Goal: Transaction & Acquisition: Purchase product/service

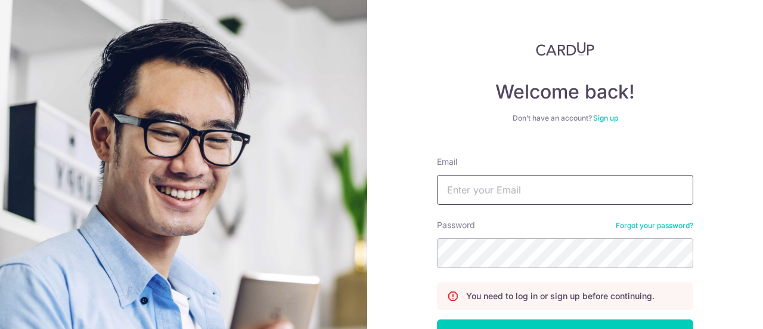
click at [565, 187] on input "Email" at bounding box center [565, 190] width 256 height 30
click at [526, 187] on input "Email" at bounding box center [565, 190] width 256 height 30
type input "limzhenshun@gmail.com"
click at [437, 319] on button "Log in" at bounding box center [565, 334] width 256 height 30
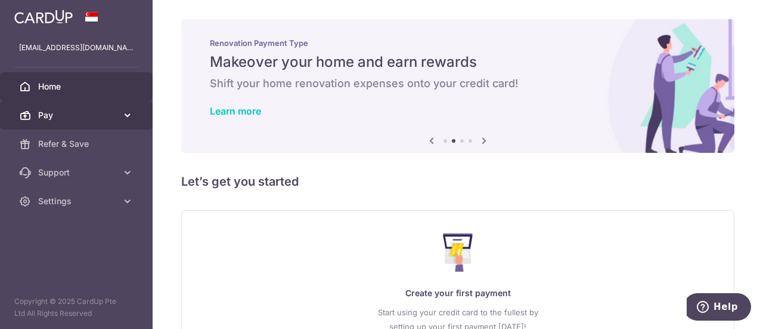
click at [92, 115] on span "Pay" at bounding box center [77, 115] width 79 height 12
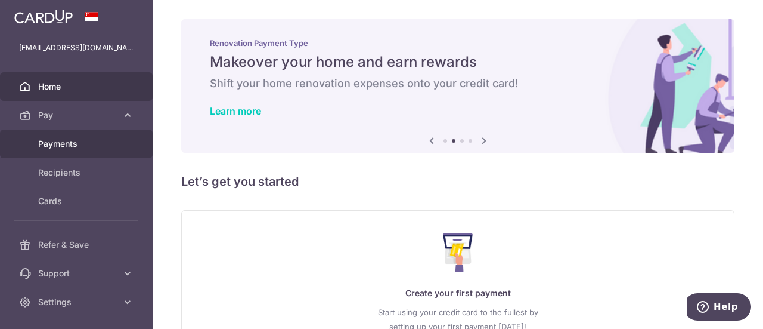
click at [92, 143] on span "Payments" at bounding box center [77, 144] width 79 height 12
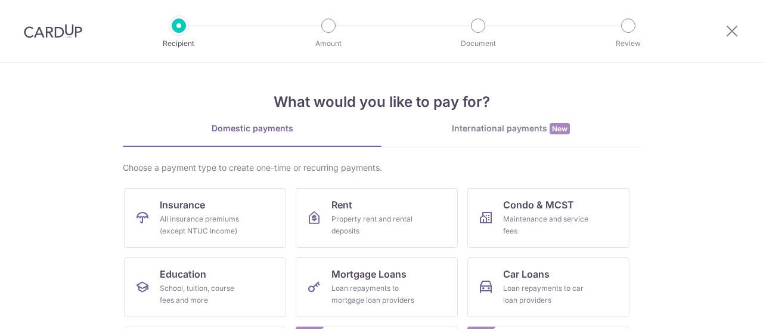
scroll to position [58, 0]
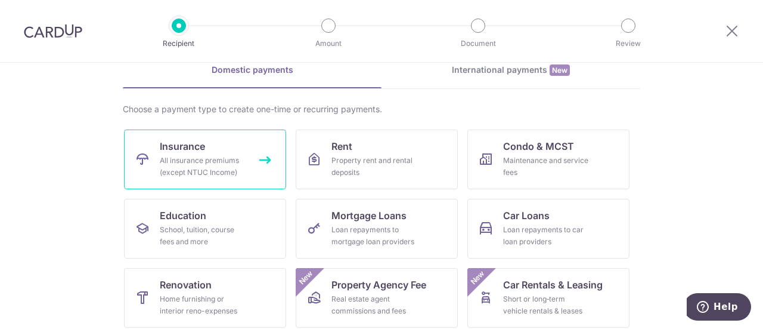
click at [246, 159] on link "Insurance All insurance premiums (except NTUC Income)" at bounding box center [205, 159] width 162 height 60
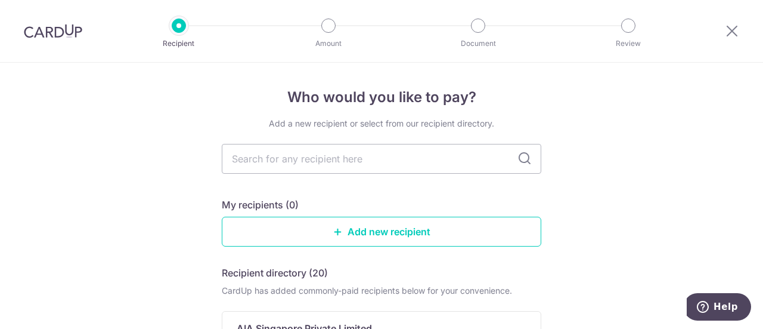
click at [246, 159] on input "text" at bounding box center [382, 159] width 320 height 30
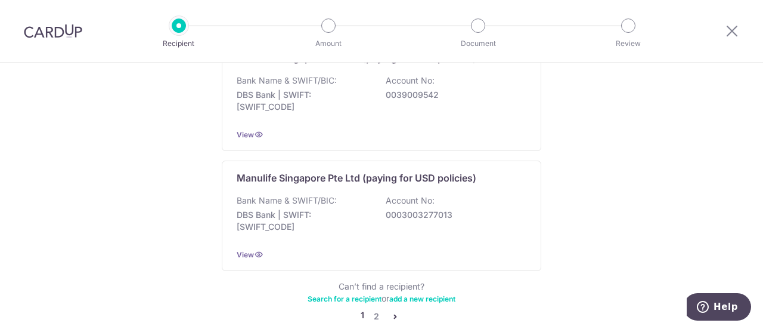
scroll to position [1293, 0]
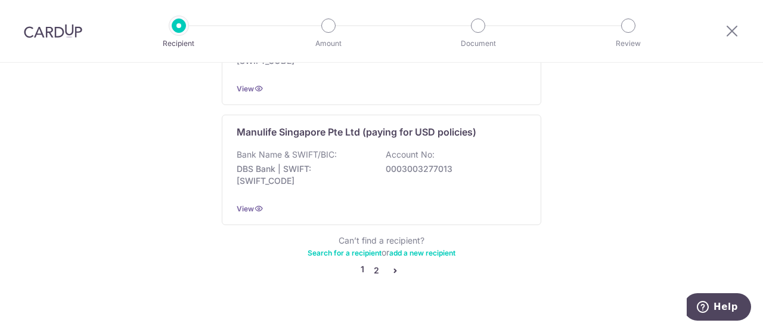
click at [374, 263] on link "2" at bounding box center [376, 270] width 14 height 14
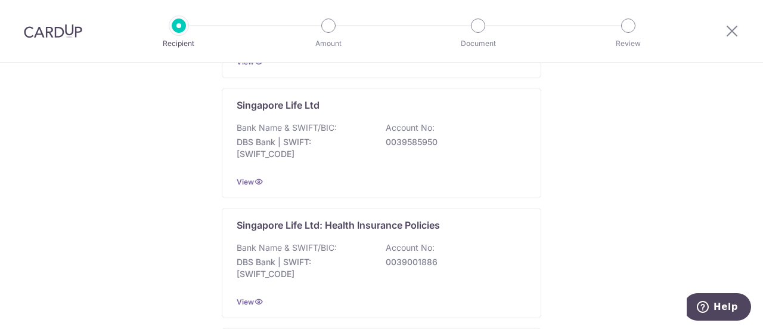
scroll to position [350, 0]
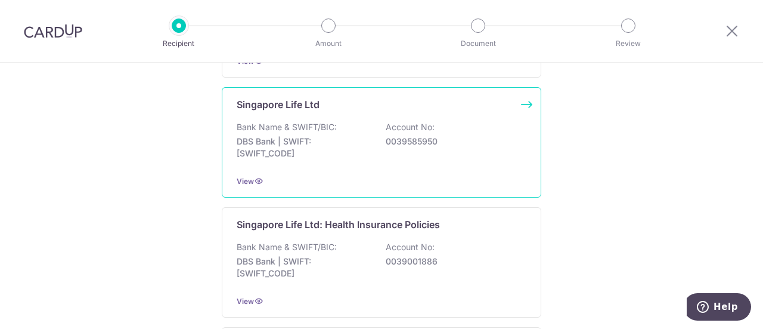
click at [334, 166] on div "Singapore Life Ltd Bank Name & SWIFT/BIC: DBS Bank | SWIFT: DBSSSGSGXXX Account…" at bounding box center [382, 142] width 320 height 110
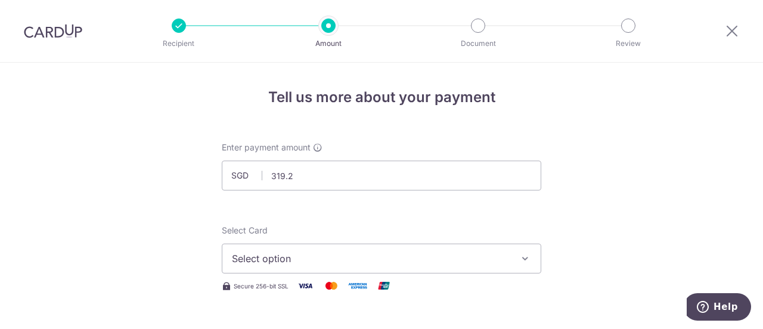
type input "319.20"
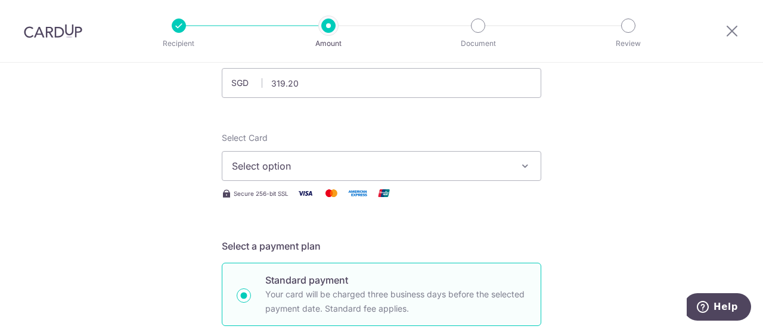
scroll to position [93, 0]
drag, startPoint x: 0, startPoint y: 0, endPoint x: 330, endPoint y: 174, distance: 373.3
click at [330, 174] on button "Select option" at bounding box center [382, 165] width 320 height 30
click at [324, 197] on span "Add credit card" at bounding box center [392, 199] width 278 height 12
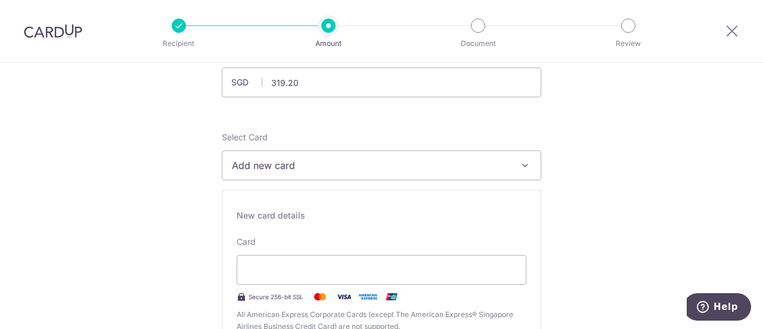
click at [324, 166] on span "Add new card" at bounding box center [371, 165] width 278 height 14
click at [327, 197] on span "Add credit card" at bounding box center [392, 199] width 278 height 12
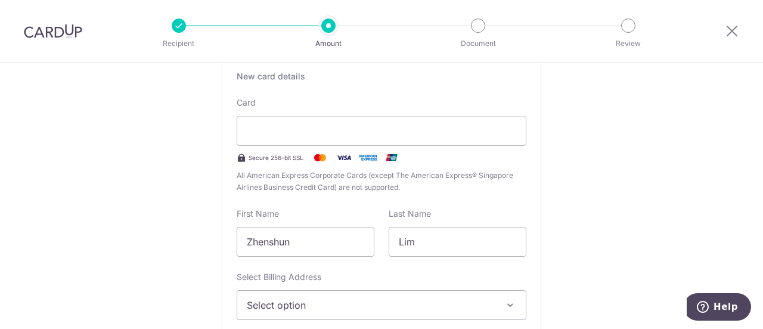
scroll to position [233, 0]
click at [292, 304] on span "Select option" at bounding box center [371, 304] width 248 height 14
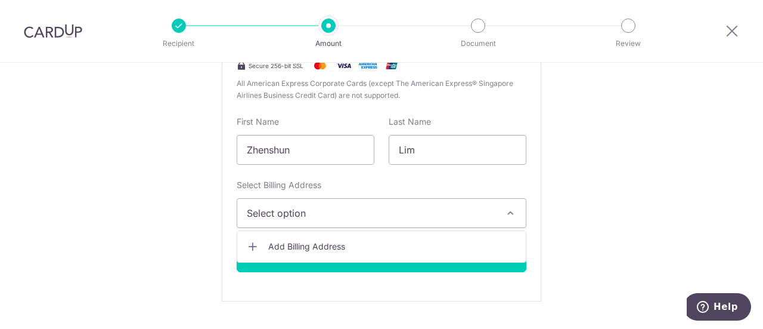
scroll to position [325, 0]
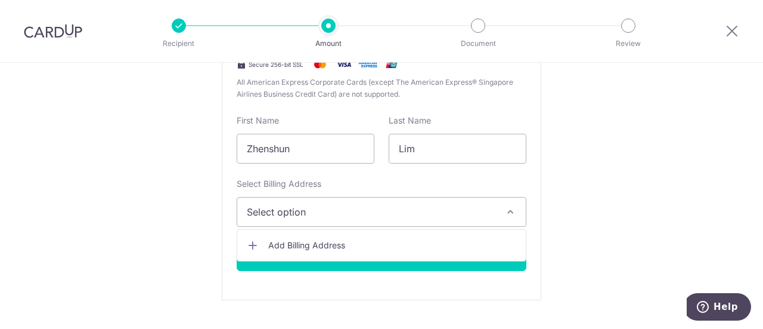
click at [332, 243] on span "Add Billing Address" at bounding box center [392, 245] width 248 height 12
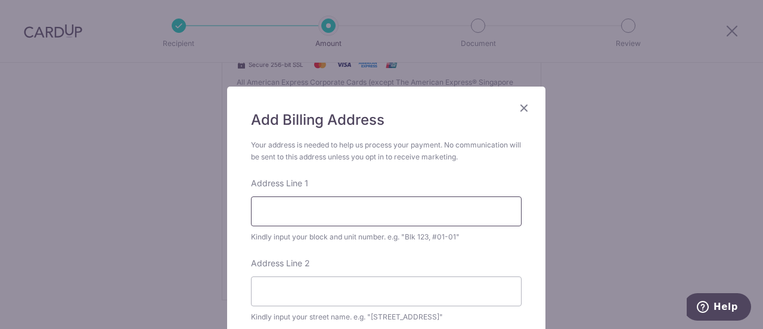
click at [335, 221] on input "Address Line 1" at bounding box center [386, 211] width 271 height 30
type input "Block 180D Rivervale Crescent"
type input "#06-393"
type input "Sengkang"
type input "544180"
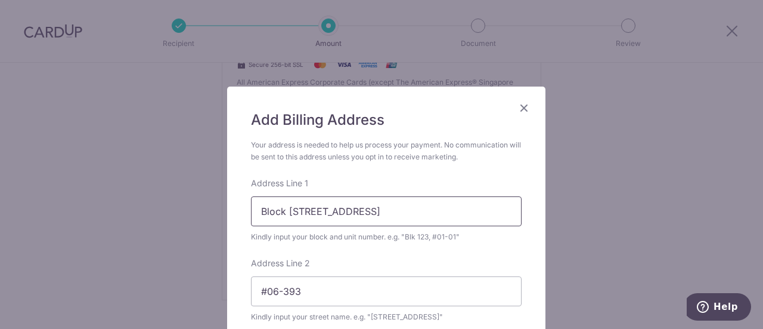
scroll to position [270, 0]
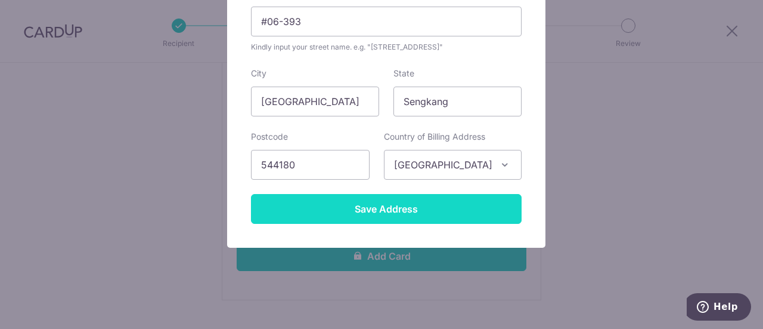
click at [489, 208] on input "Save Address" at bounding box center [386, 209] width 271 height 30
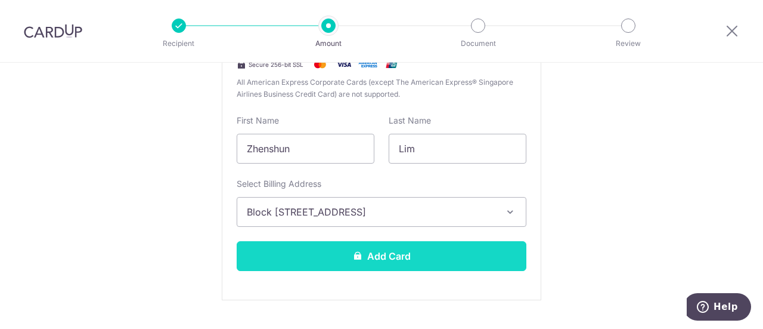
click at [460, 249] on button "Add Card" at bounding box center [382, 256] width 290 height 30
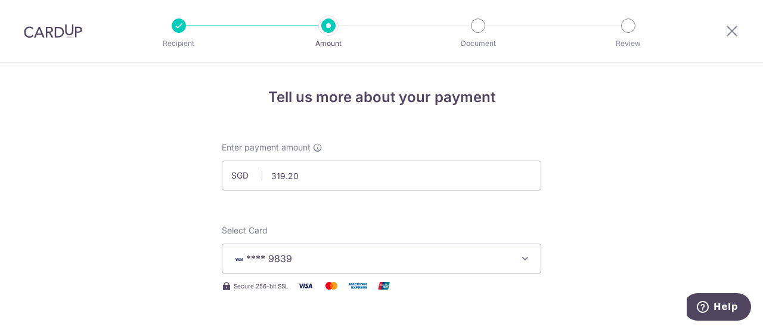
click at [460, 249] on button "**** 9839" at bounding box center [382, 258] width 320 height 30
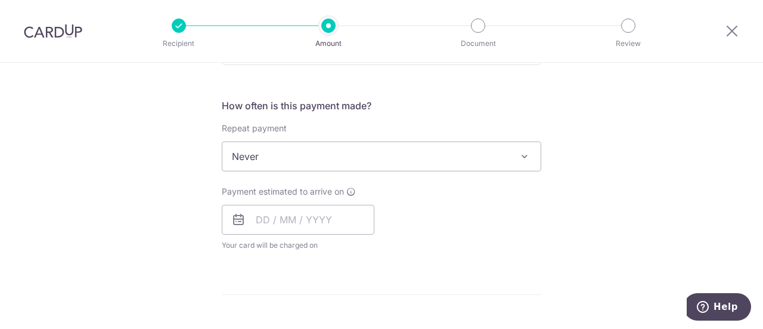
scroll to position [426, 0]
click at [326, 156] on span "Never" at bounding box center [381, 155] width 319 height 29
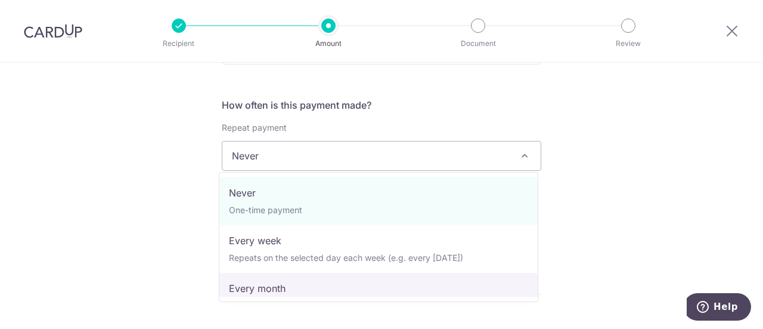
select select "3"
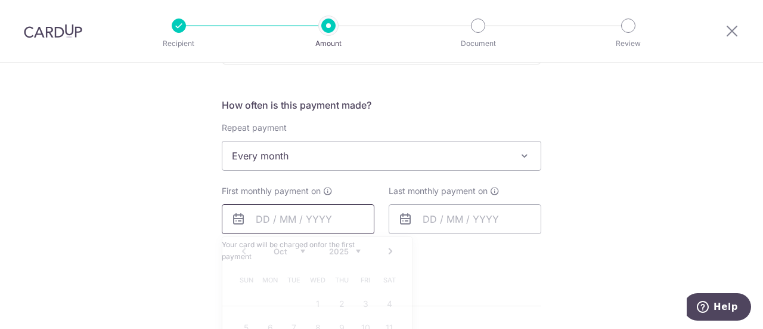
click at [254, 221] on input "text" at bounding box center [298, 219] width 153 height 30
type input "[DATE]"
click at [429, 230] on input "text" at bounding box center [465, 219] width 153 height 30
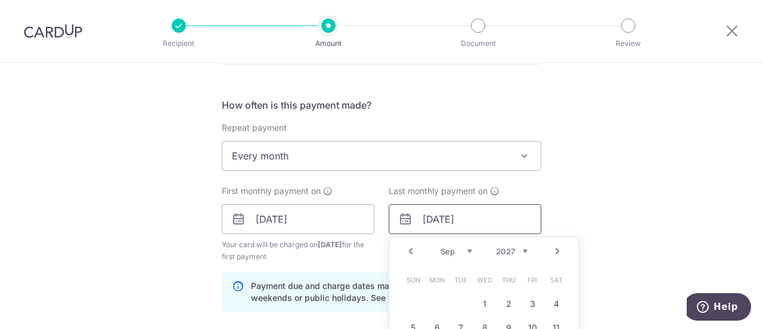
type input "25/09/2027"
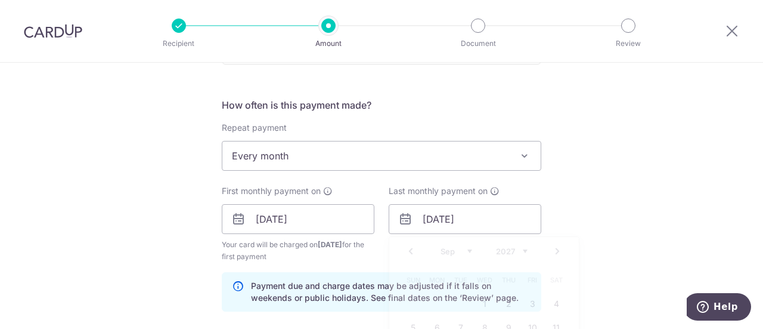
click at [636, 217] on div "Tell us more about your payment Enter payment amount SGD 319.20 319.20 Card add…" at bounding box center [381, 206] width 763 height 1140
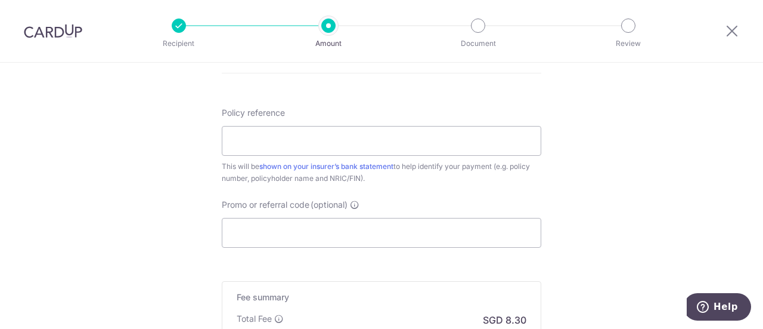
scroll to position [709, 0]
click at [379, 140] on input "Policy reference" at bounding box center [382, 140] width 320 height 30
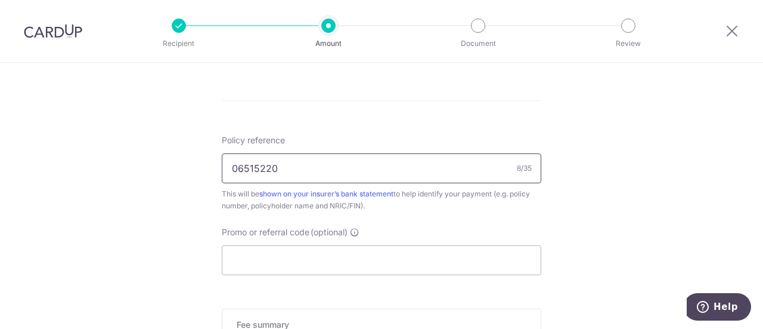
scroll to position [680, 0]
type input "06515220"
click at [319, 269] on input "Promo or referral code (optional)" at bounding box center [382, 261] width 320 height 30
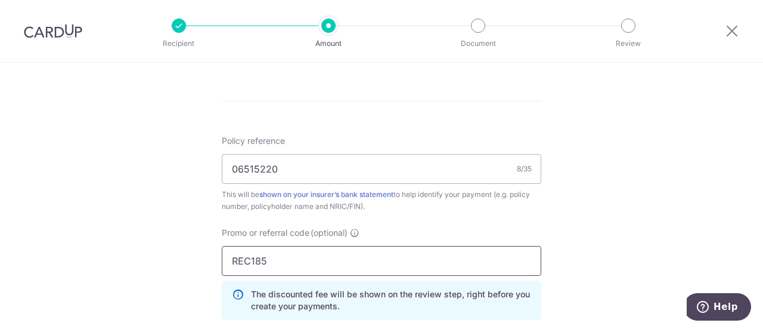
type input "REC185"
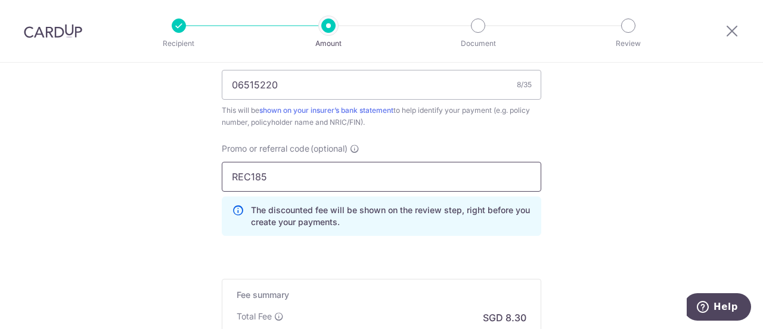
scroll to position [769, 0]
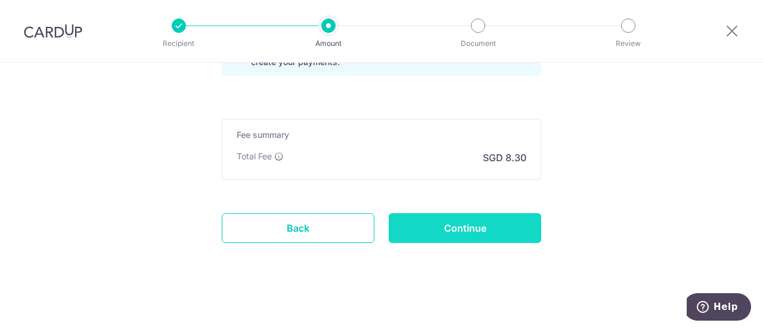
click at [423, 219] on input "Continue" at bounding box center [465, 228] width 153 height 30
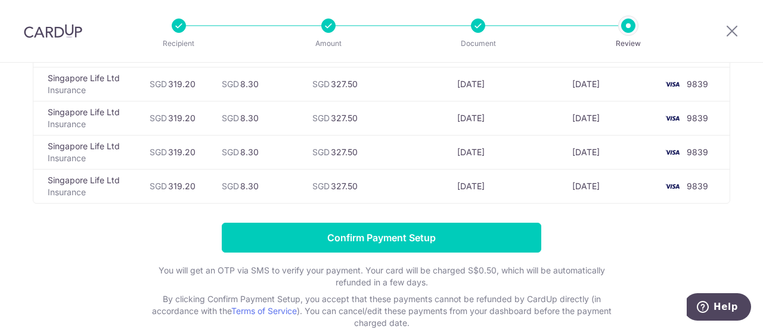
scroll to position [799, 0]
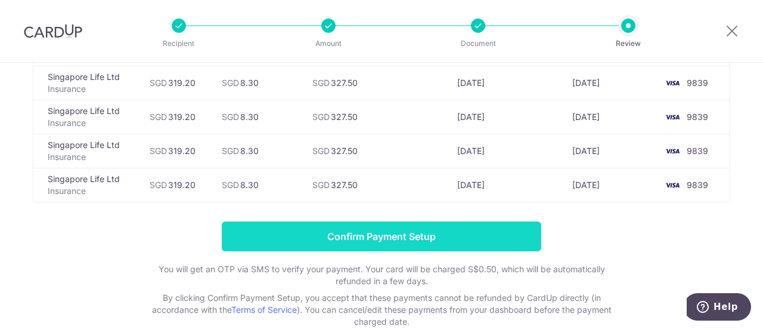
click at [415, 232] on input "Confirm Payment Setup" at bounding box center [382, 236] width 320 height 30
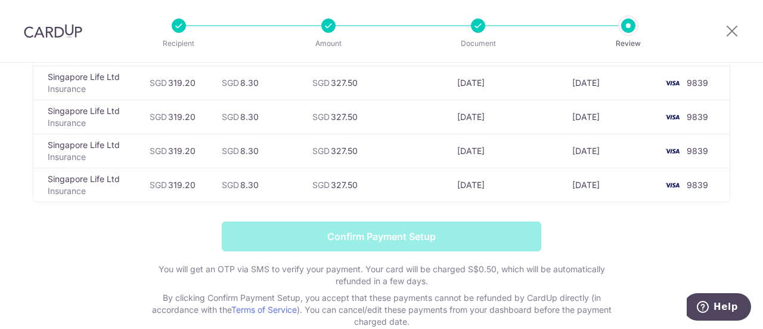
scroll to position [571, 0]
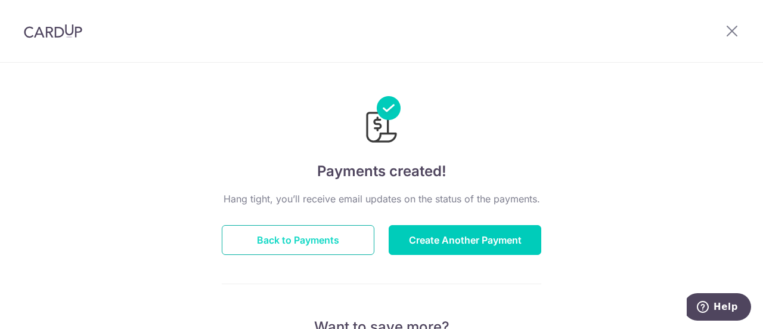
click at [306, 242] on button "Back to Payments" at bounding box center [298, 240] width 153 height 30
